Goal: Task Accomplishment & Management: Manage account settings

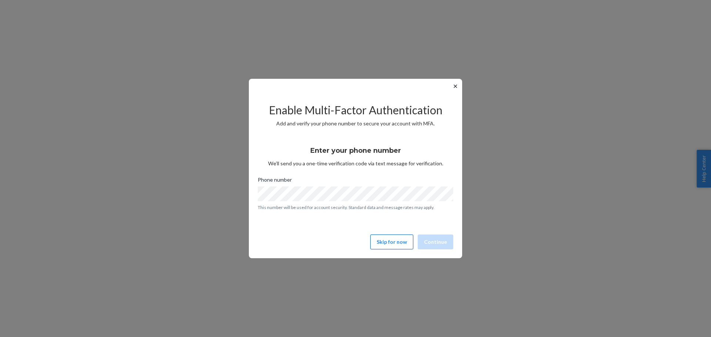
click at [398, 241] on button "Skip for now" at bounding box center [391, 242] width 43 height 15
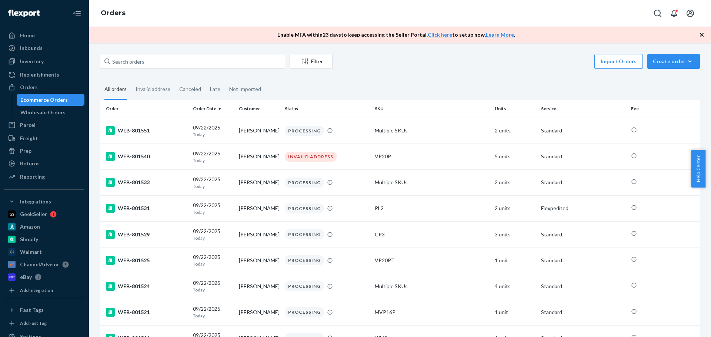
click at [705, 36] on icon "button" at bounding box center [701, 34] width 7 height 7
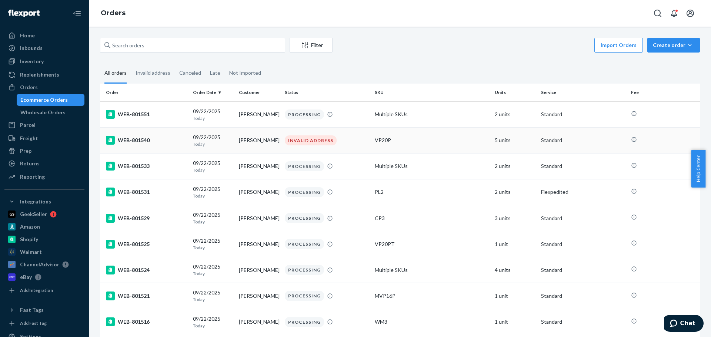
click at [244, 137] on td "[PERSON_NAME]" at bounding box center [259, 140] width 46 height 26
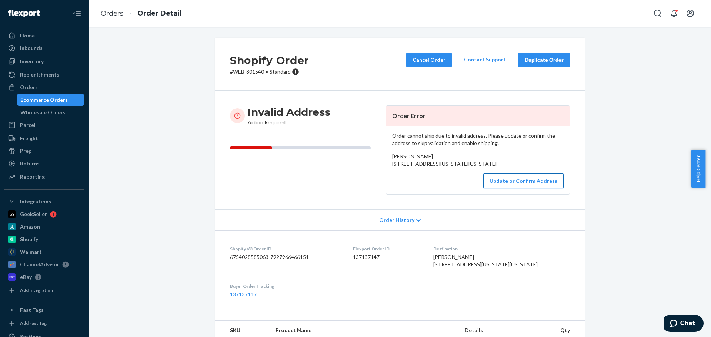
click at [528, 188] on button "Update or Confirm Address" at bounding box center [523, 181] width 80 height 15
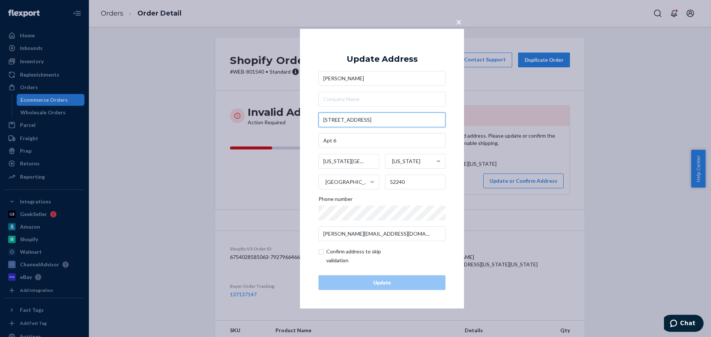
click at [374, 118] on input "[STREET_ADDRESS]" at bounding box center [381, 120] width 127 height 15
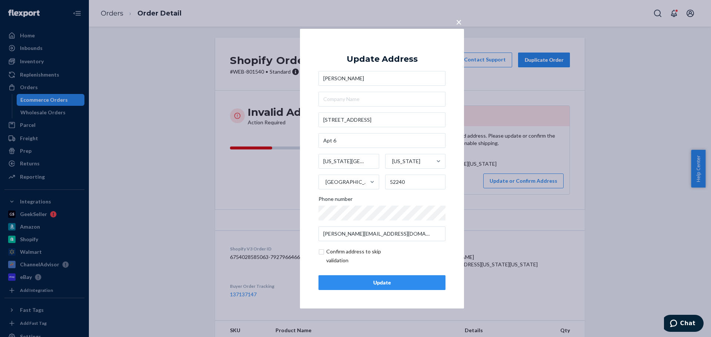
click at [448, 125] on div "× Update Address [PERSON_NAME] [STREET_ADDRESS][US_STATE][US_STATE] Phone numbe…" at bounding box center [382, 168] width 164 height 280
click at [345, 116] on input "[STREET_ADDRESS]" at bounding box center [381, 120] width 127 height 15
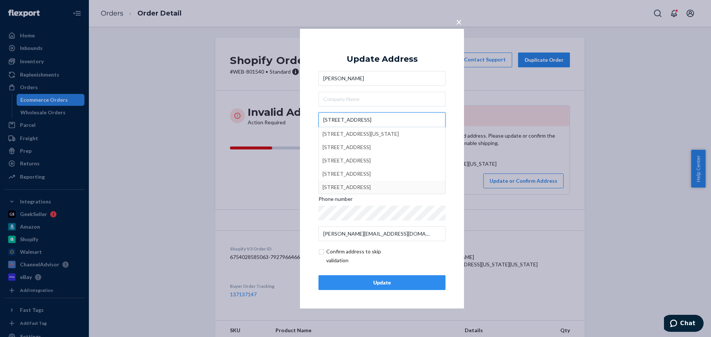
type input "[STREET_ADDRESS]"
click at [326, 252] on input "checkbox" at bounding box center [361, 256] width 86 height 18
checkbox input "true"
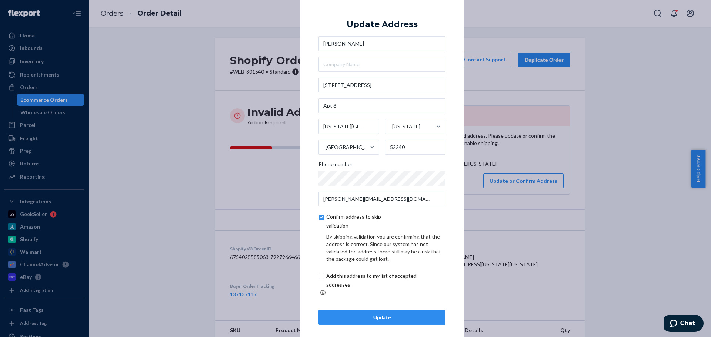
click at [352, 318] on button "Update" at bounding box center [381, 317] width 127 height 15
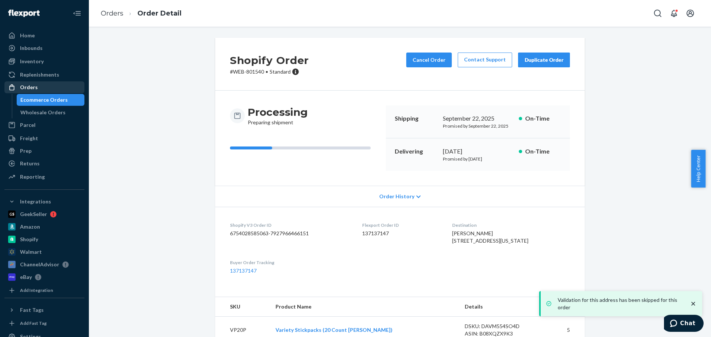
click at [41, 85] on div "Orders" at bounding box center [44, 87] width 78 height 10
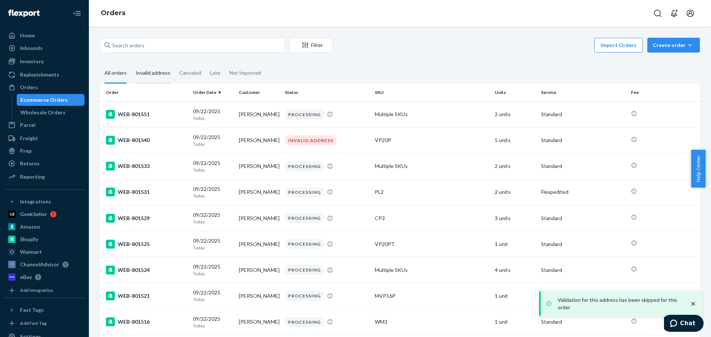
click at [158, 76] on div "Invalid address" at bounding box center [152, 73] width 35 height 20
click at [131, 63] on input "Invalid address" at bounding box center [131, 63] width 0 height 0
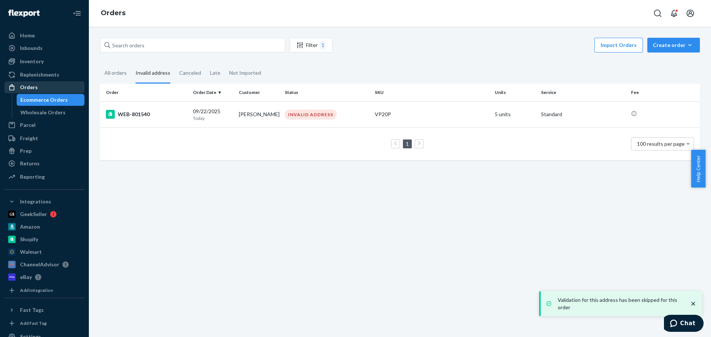
click at [29, 85] on div "Orders" at bounding box center [29, 87] width 18 height 7
